Goal: Navigation & Orientation: Find specific page/section

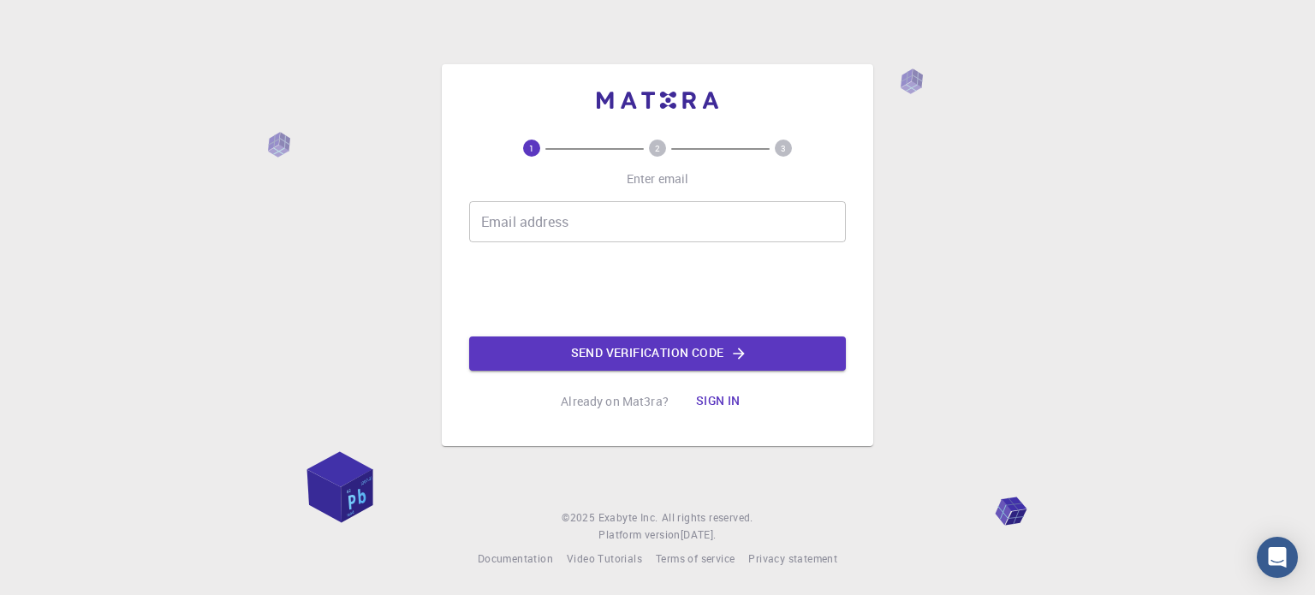
click at [616, 400] on p "Already on Mat3ra?" at bounding box center [615, 401] width 108 height 17
click at [620, 403] on p "Already on Mat3ra?" at bounding box center [615, 401] width 108 height 17
